Goal: Find specific page/section: Find specific page/section

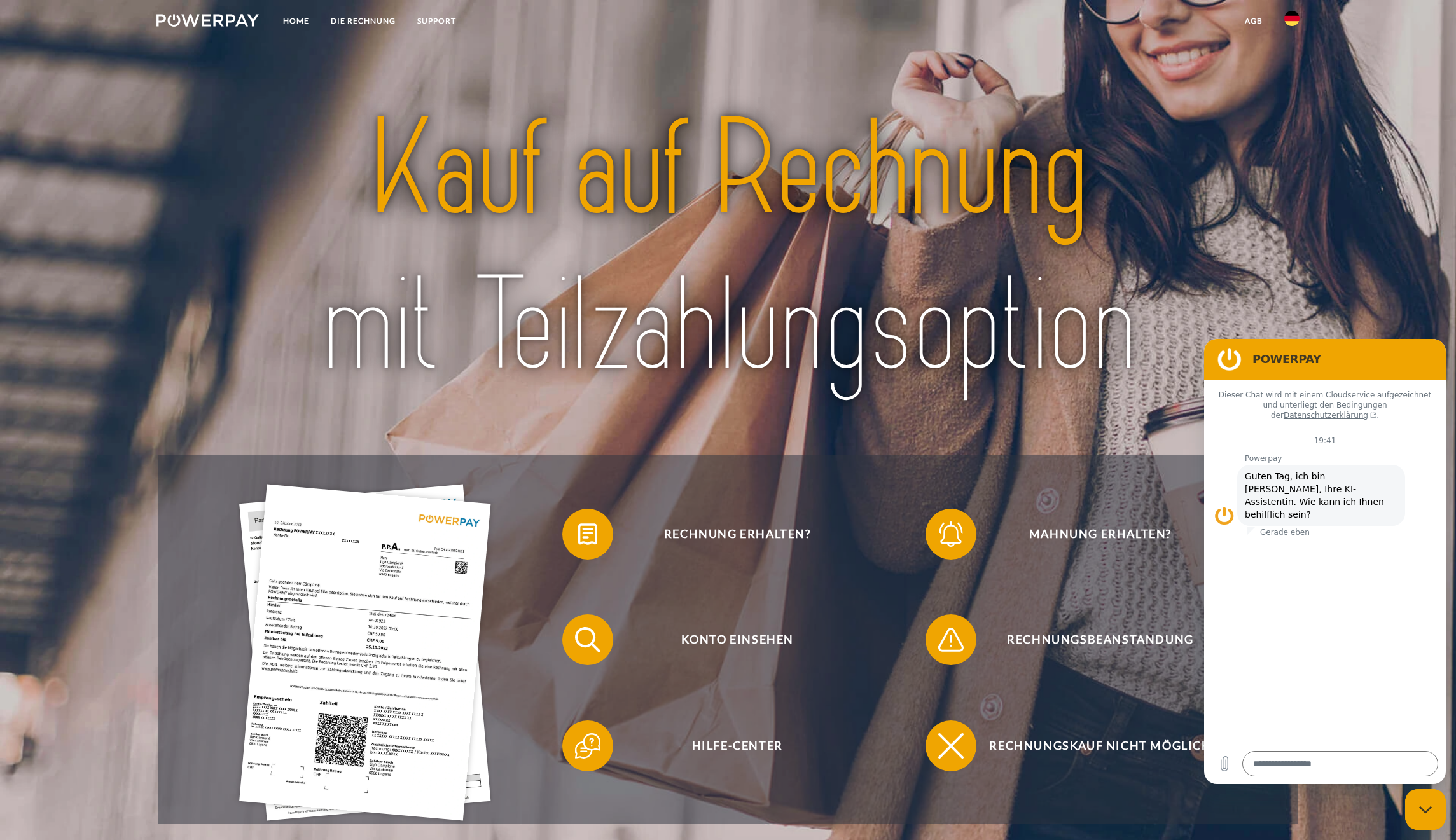
type textarea "*"
click at [1288, 19] on img at bounding box center [1292, 19] width 15 height 15
click at [1290, 96] on img at bounding box center [1292, 93] width 15 height 15
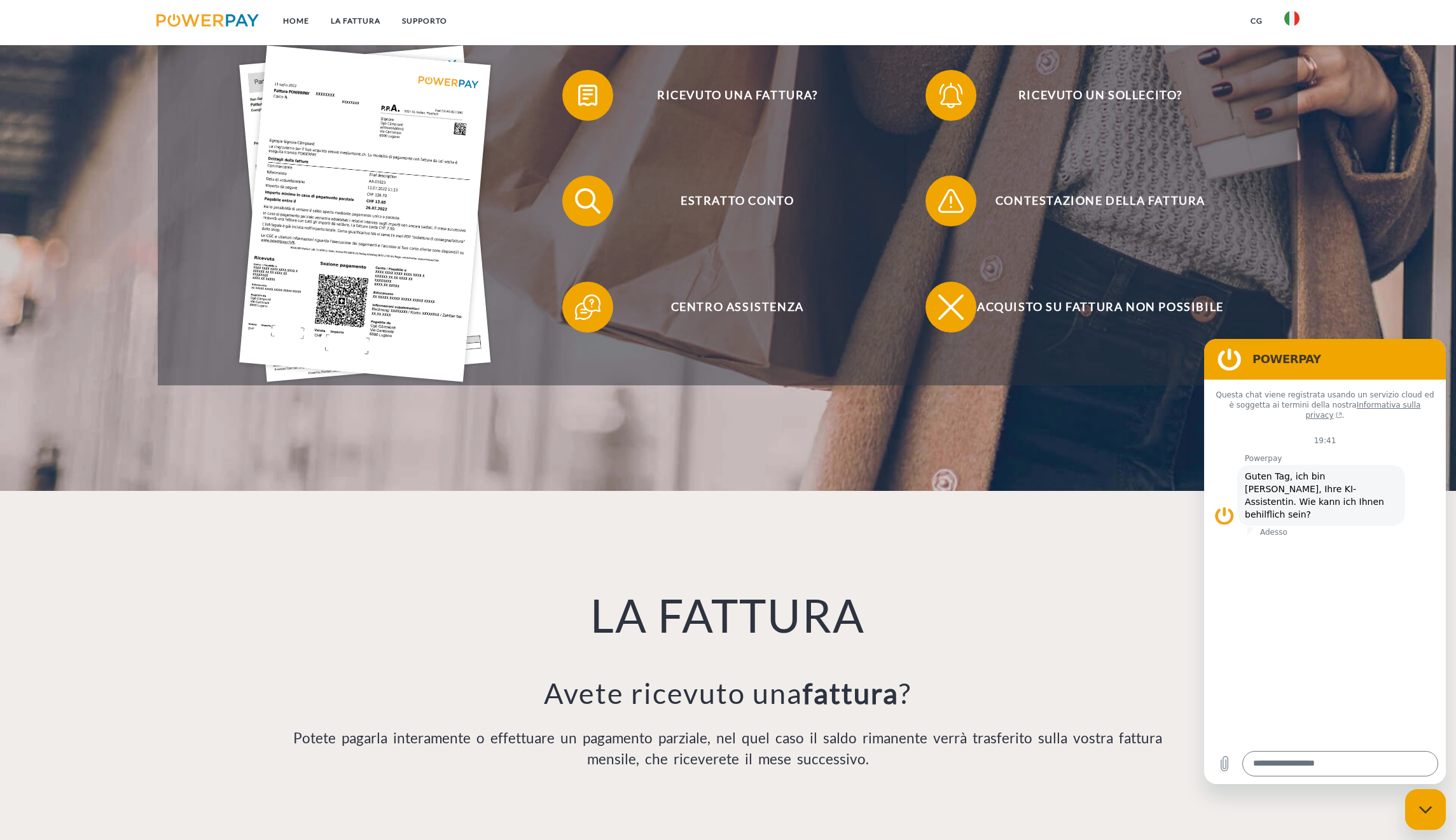
scroll to position [466, 0]
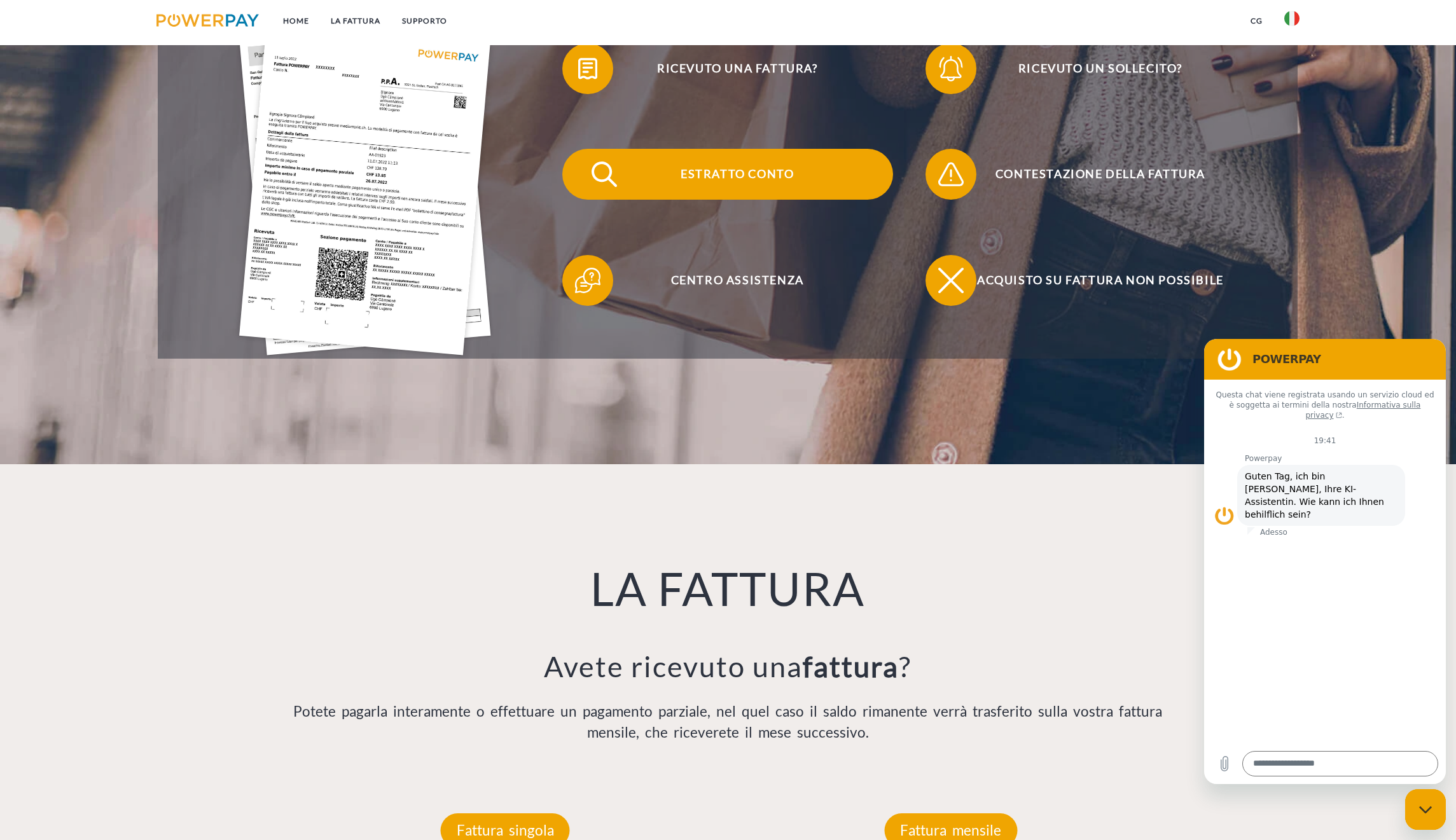
click at [695, 164] on span "Estratto conto" at bounding box center [738, 174] width 312 height 51
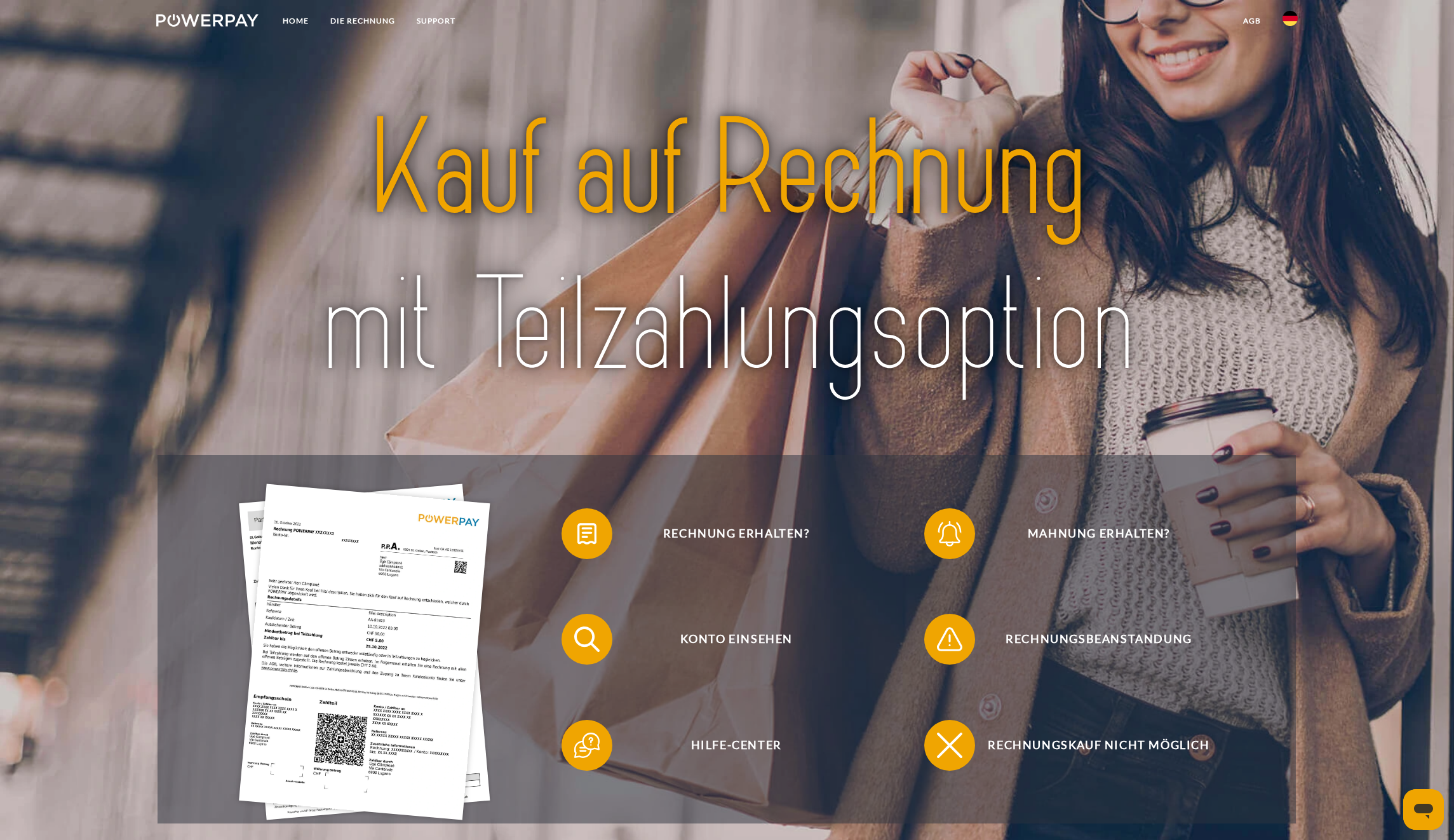
click at [1300, 13] on link at bounding box center [1290, 22] width 37 height 25
click at [1290, 95] on img at bounding box center [1290, 93] width 15 height 15
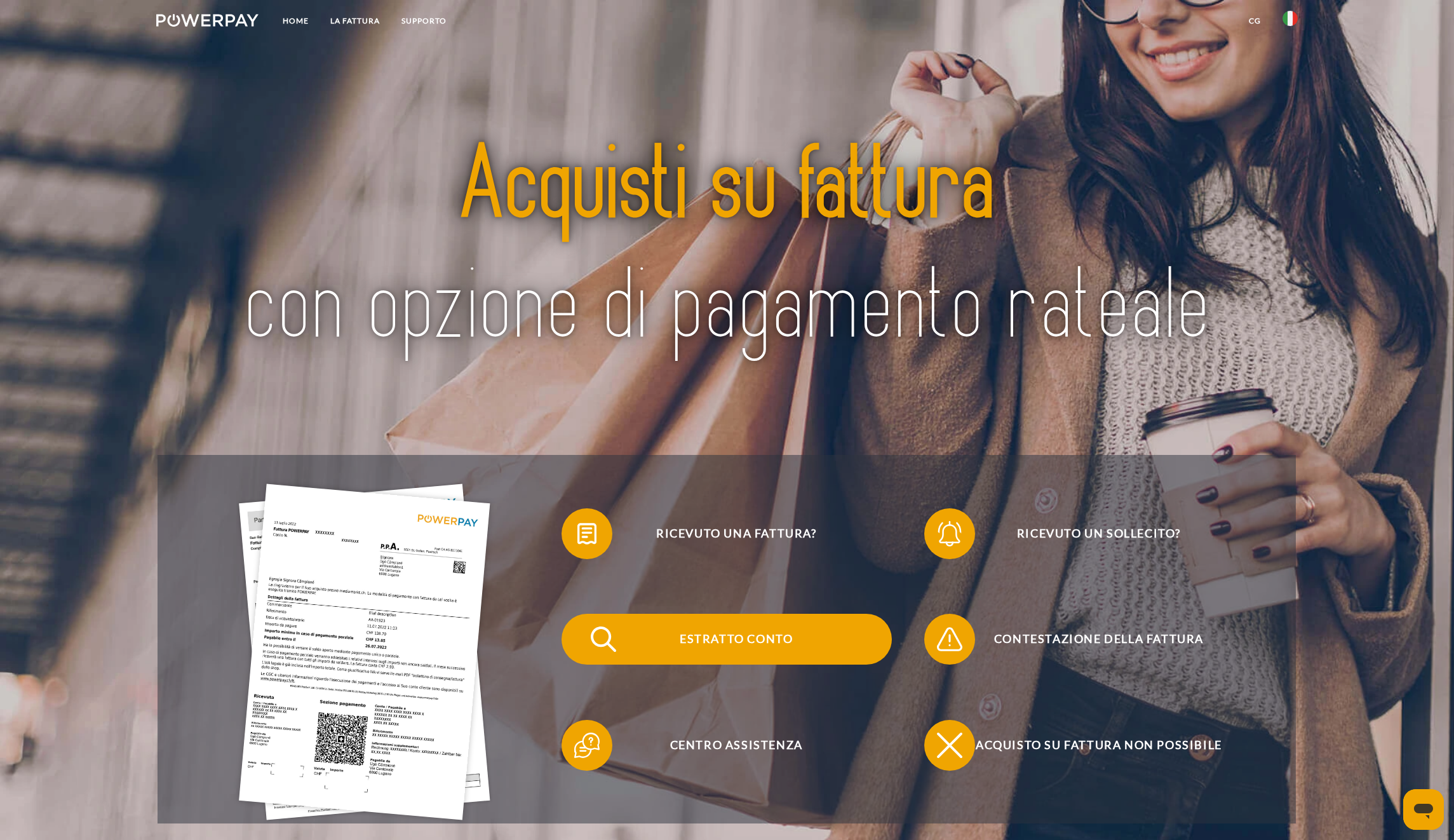
click at [735, 636] on span "Estratto conto" at bounding box center [737, 639] width 312 height 51
